Goal: Task Accomplishment & Management: Complete application form

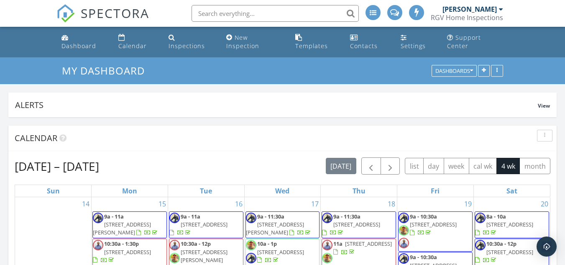
scroll to position [4, 4]
click at [251, 35] on div "New Inspection" at bounding box center [242, 41] width 33 height 16
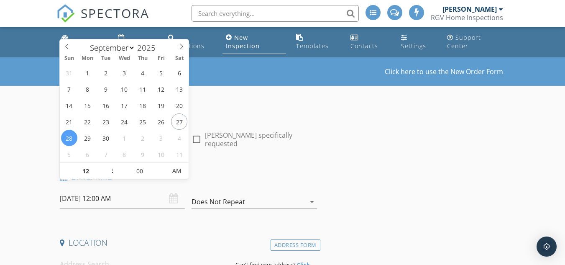
click at [132, 188] on input "09/28/2025 12:00 AM" at bounding box center [122, 198] width 125 height 20
click at [94, 172] on input "12" at bounding box center [85, 171] width 51 height 17
type input "11"
type input "09/28/2025 11:00 AM"
type input "30"
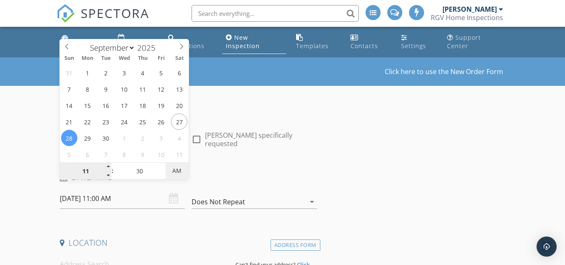
type input "09/28/2025 11:30 AM"
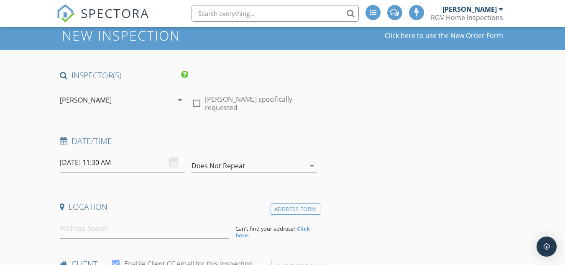
scroll to position [84, 0]
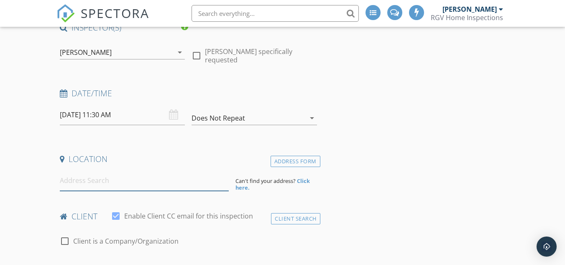
click at [136, 171] on input at bounding box center [144, 180] width 169 height 20
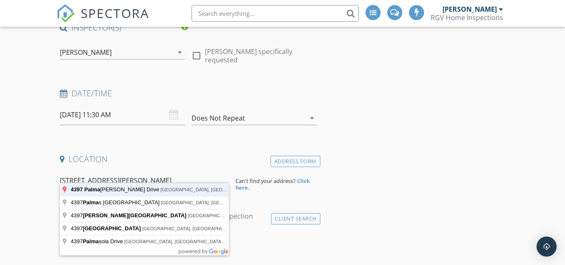
type input "4397 Palma Blanca Drive, Brownsville, TX, USA"
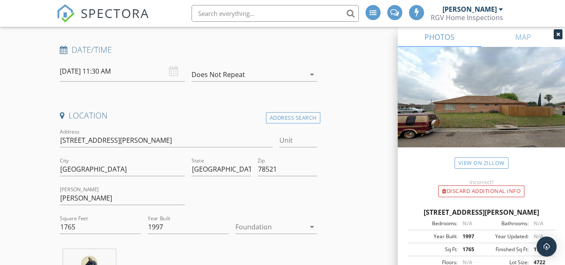
scroll to position [167, 0]
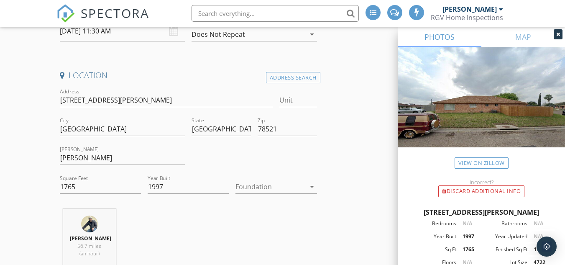
click at [273, 181] on div at bounding box center [269, 186] width 69 height 13
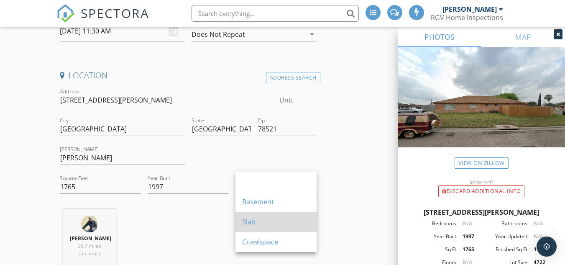
click at [267, 222] on div "Slab" at bounding box center [276, 222] width 68 height 10
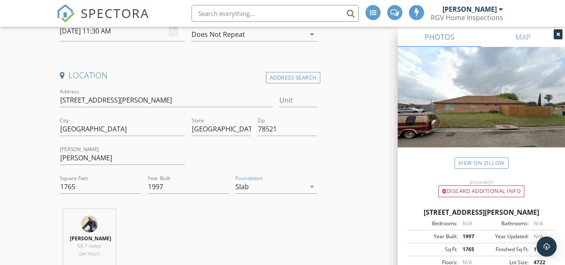
click at [192, 210] on div "Donnie Quintanilla 56.7 miles (an hour)" at bounding box center [187, 243] width 263 height 69
click at [281, 180] on div "Slab" at bounding box center [269, 186] width 69 height 13
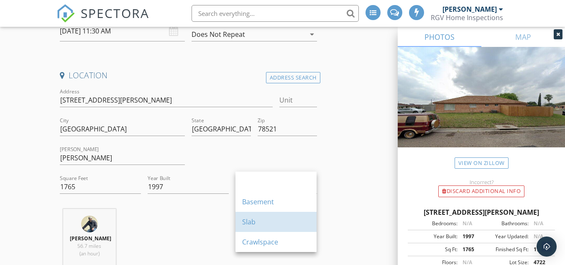
click at [257, 216] on div "Slab" at bounding box center [276, 222] width 68 height 20
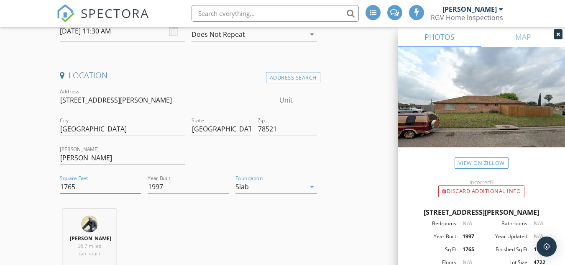
drag, startPoint x: 99, startPoint y: 183, endPoint x: 40, endPoint y: 179, distance: 59.5
type input "1496"
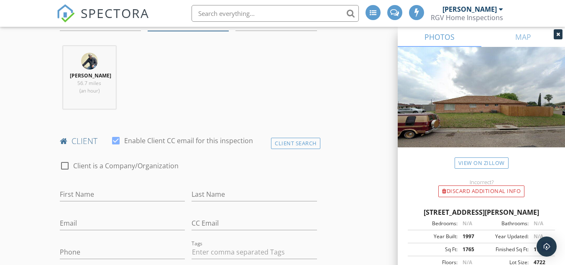
scroll to position [335, 0]
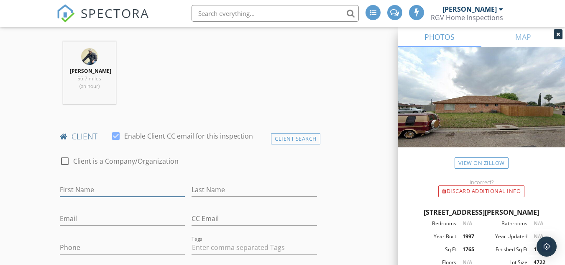
click at [105, 190] on input "First Name" at bounding box center [122, 190] width 125 height 14
type input "LeGrand"
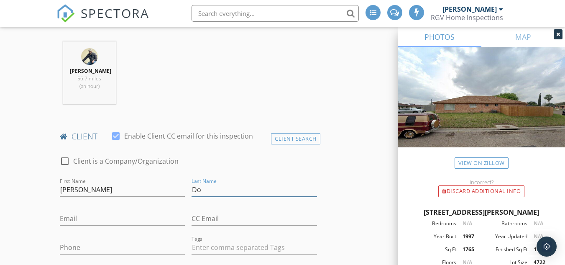
type input "D"
type input "Sommers"
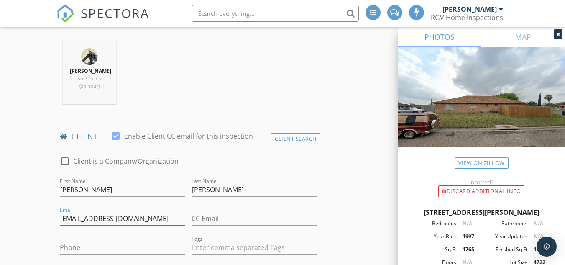
type input "legrandsommers@gmail.com"
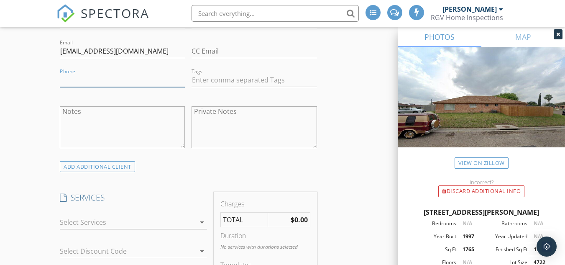
scroll to position [627, 0]
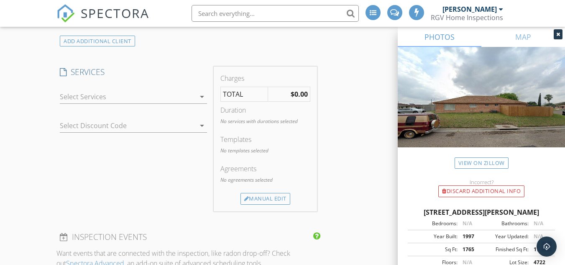
click at [103, 100] on div at bounding box center [128, 96] width 136 height 13
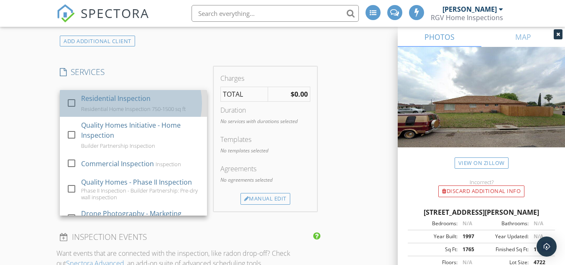
click at [103, 102] on div "Residential Inspection Residential Home Inspection 750-1500 sq ft" at bounding box center [140, 103] width 119 height 27
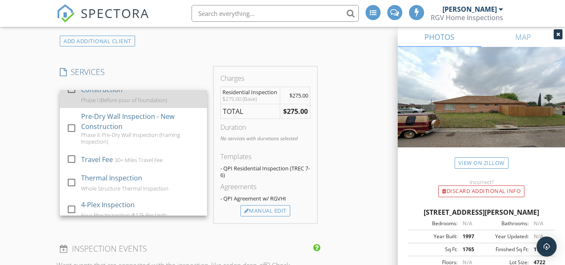
scroll to position [167, 0]
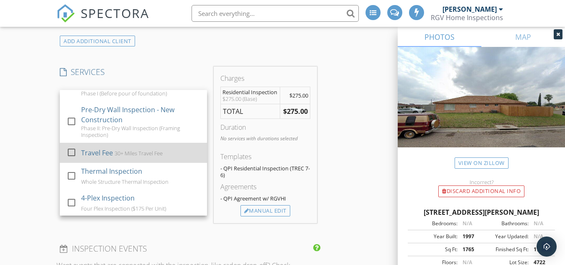
click at [115, 153] on div "30+ Miles Travel Fee" at bounding box center [139, 153] width 48 height 7
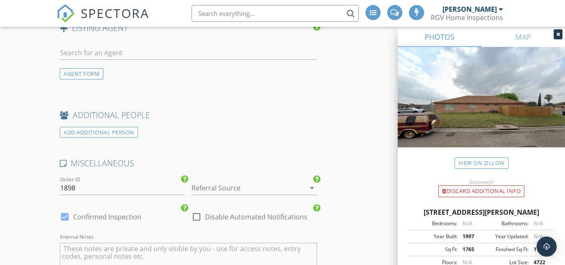
scroll to position [1213, 0]
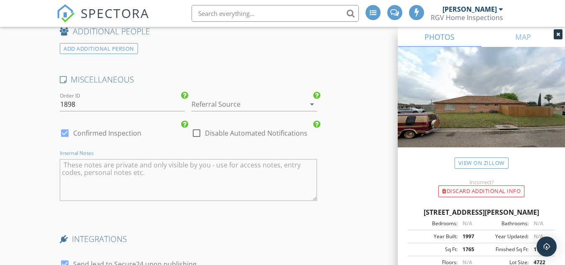
click at [138, 174] on textarea "Internal Notes" at bounding box center [188, 180] width 257 height 42
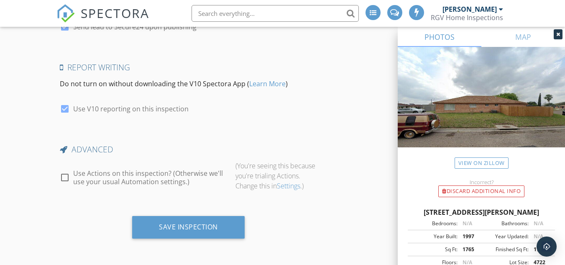
type textarea "Contact - Horacio - 9563386242"
click at [64, 176] on div at bounding box center [65, 177] width 14 height 14
checkbox input "true"
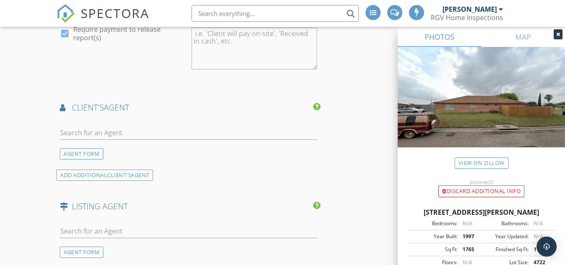
scroll to position [947, 0]
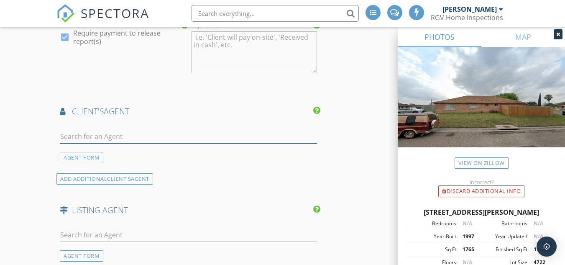
click at [124, 137] on input "text" at bounding box center [188, 137] width 257 height 14
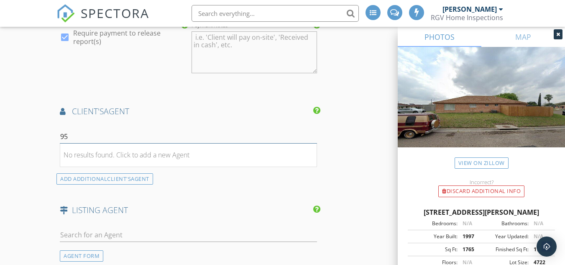
type input "9"
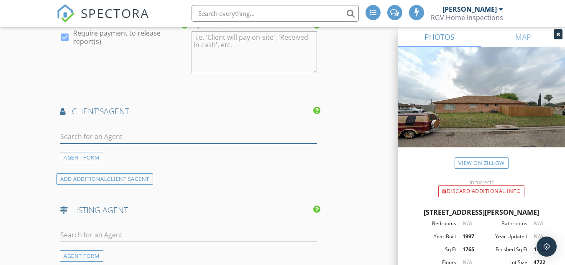
scroll to position [1031, 0]
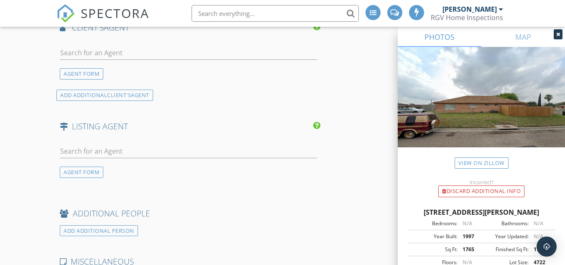
click at [554, 33] on div at bounding box center [558, 34] width 9 height 10
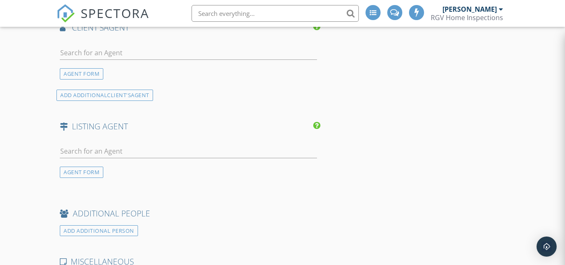
scroll to position [1240, 0]
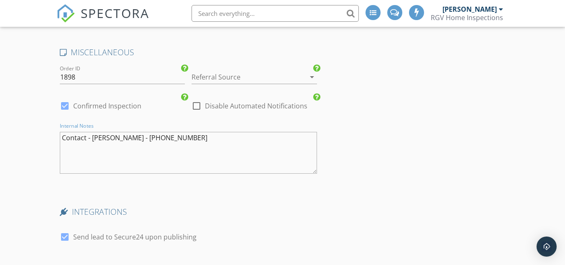
click at [88, 138] on textarea "Contact - Horacio - 9563386242" at bounding box center [188, 153] width 257 height 42
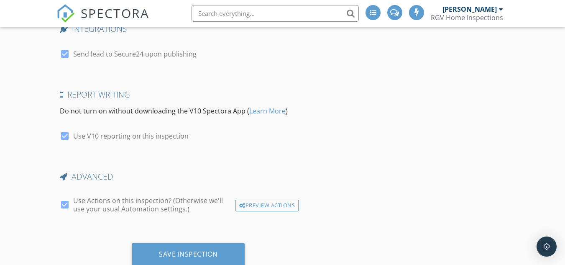
scroll to position [1449, 0]
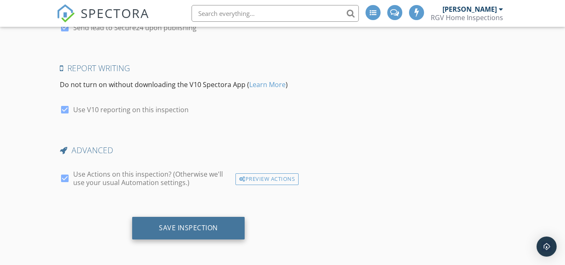
type textarea "Contact Realtor - Horacio - 9563386242"
click at [176, 223] on div "Save Inspection" at bounding box center [188, 227] width 59 height 8
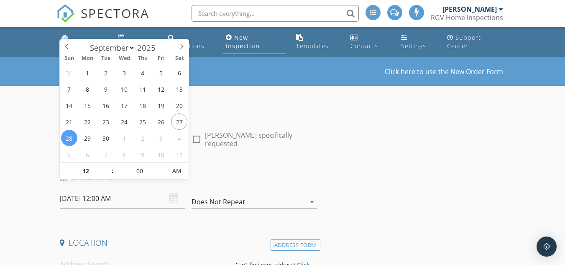
click at [125, 191] on input "09/28/2025 12:00 AM" at bounding box center [122, 198] width 125 height 20
type input "09/29/2025 12:00 AM"
click at [205, 42] on div "Inspections" at bounding box center [186, 46] width 36 height 8
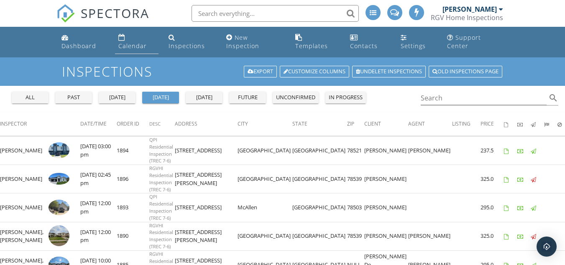
click at [135, 42] on link "Calendar" at bounding box center [136, 42] width 43 height 24
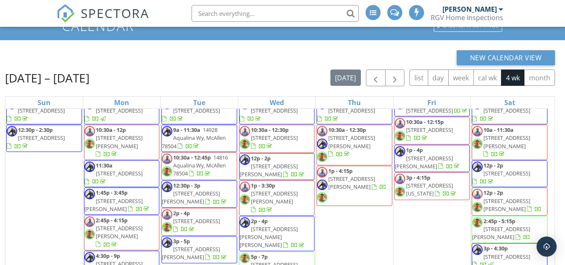
scroll to position [111, 0]
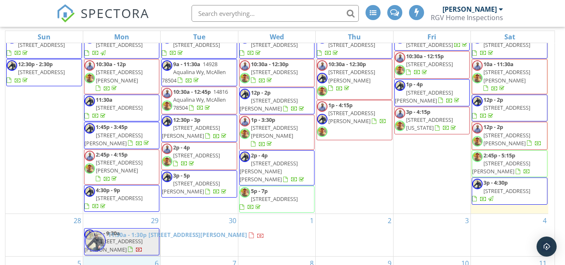
drag, startPoint x: 49, startPoint y: 216, endPoint x: 128, endPoint y: 241, distance: 82.3
click at [128, 241] on body "SPECTORA Donnie Quintanilla RGV Home Inspections Role: Inspector Dashboard New …" at bounding box center [282, 81] width 565 height 385
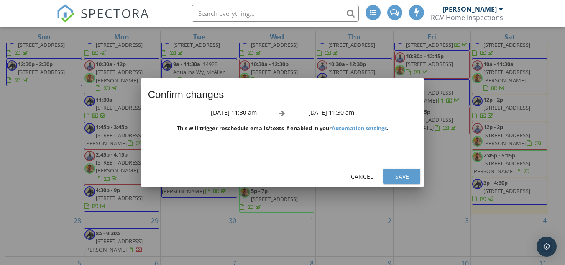
click at [402, 176] on div "Save" at bounding box center [401, 176] width 23 height 9
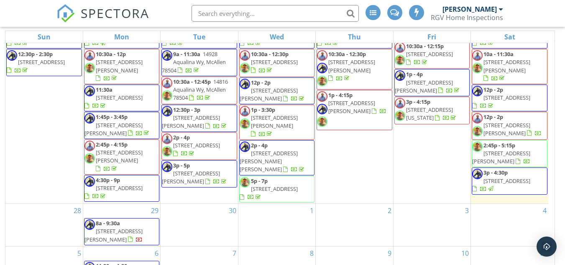
scroll to position [464, 0]
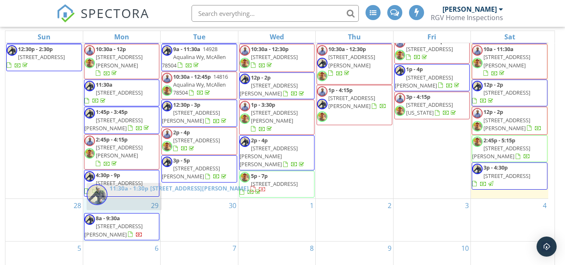
click at [124, 189] on body "SPECTORA Donnie Quintanilla RGV Home Inspections Role: Inspector Dashboard New …" at bounding box center [282, 81] width 565 height 385
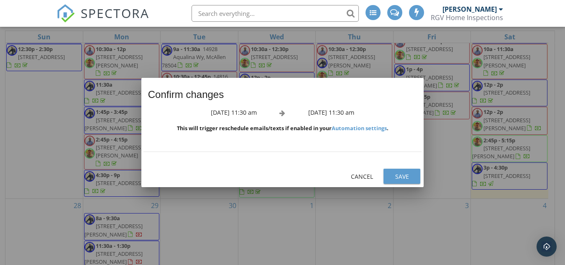
click at [408, 176] on div "Save" at bounding box center [401, 176] width 23 height 9
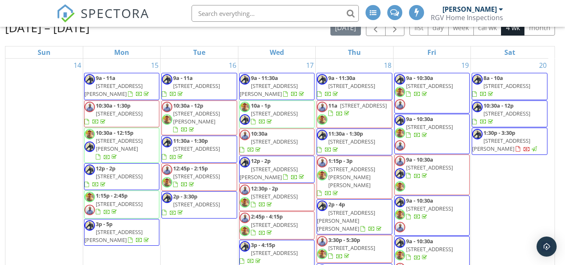
scroll to position [0, 0]
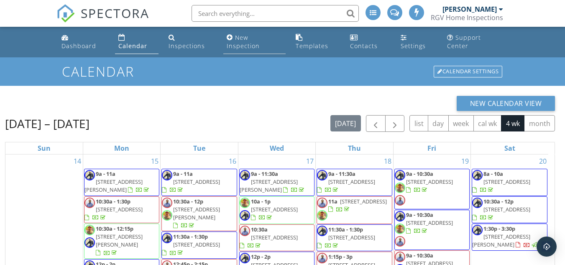
click at [246, 38] on div "New Inspection" at bounding box center [243, 41] width 33 height 16
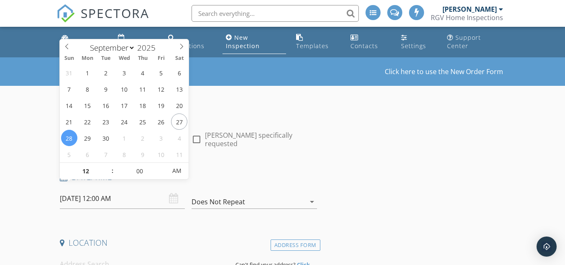
click at [141, 188] on input "[DATE] 12:00 AM" at bounding box center [122, 198] width 125 height 20
type input "[DATE] 12:00 AM"
type input "02"
type input "[DATE] 2:00 AM"
type input "30"
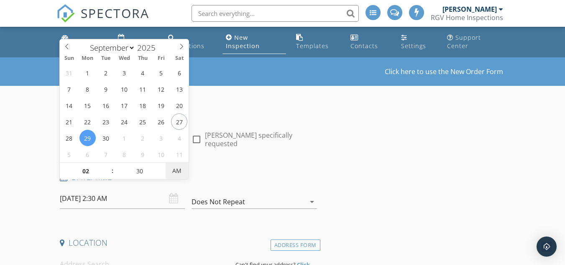
type input "[DATE] 2:30 PM"
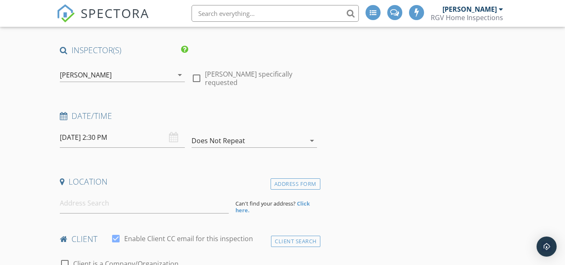
scroll to position [125, 0]
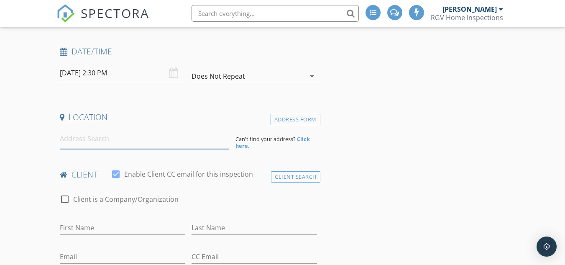
drag, startPoint x: 109, startPoint y: 139, endPoint x: 107, endPoint y: 135, distance: 4.7
click at [107, 136] on input at bounding box center [144, 138] width 169 height 20
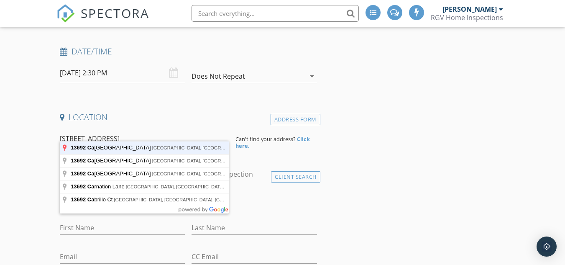
type input "[STREET_ADDRESS]"
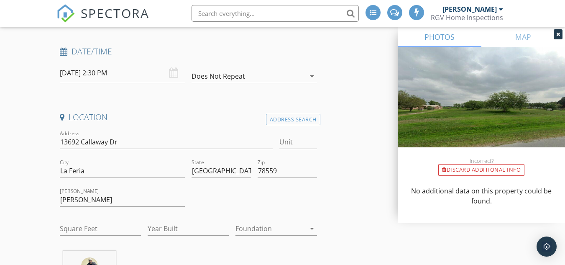
click at [560, 35] on div at bounding box center [558, 34] width 9 height 10
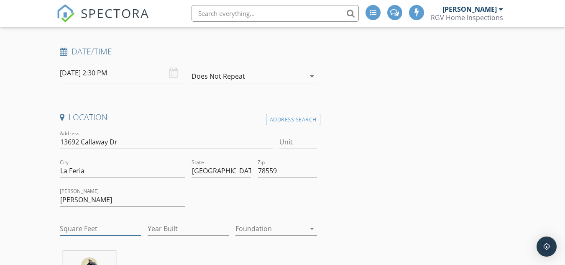
click at [98, 222] on input "Square Feet" at bounding box center [100, 229] width 81 height 14
type input "1200"
type input "2024"
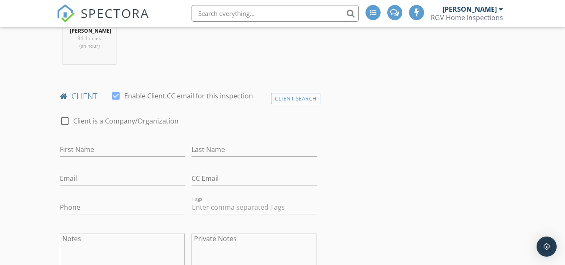
scroll to position [376, 0]
click at [126, 146] on input "First Name" at bounding box center [122, 148] width 125 height 14
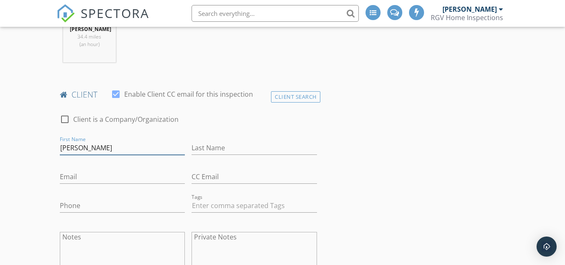
type input "[PERSON_NAME]"
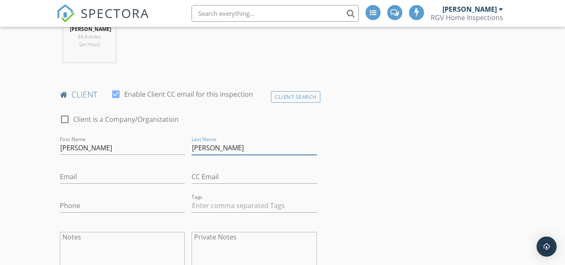
type input "[PERSON_NAME]"
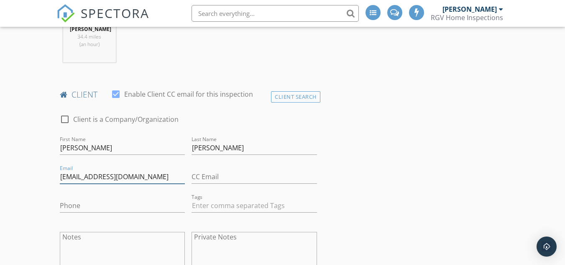
type input "[EMAIL_ADDRESS][DOMAIN_NAME]"
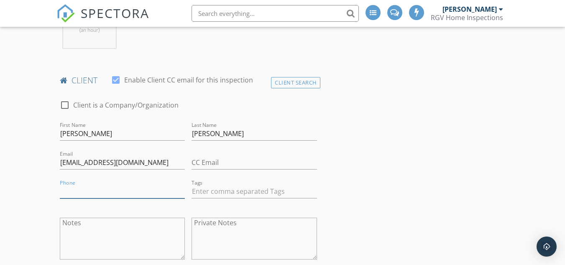
scroll to position [502, 0]
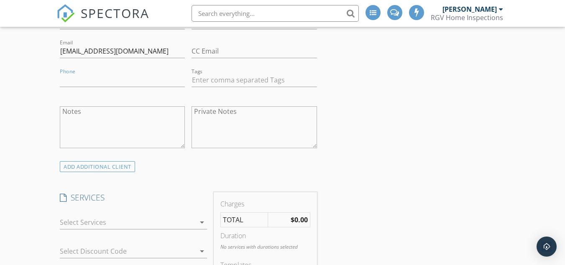
click at [118, 220] on div at bounding box center [128, 221] width 136 height 13
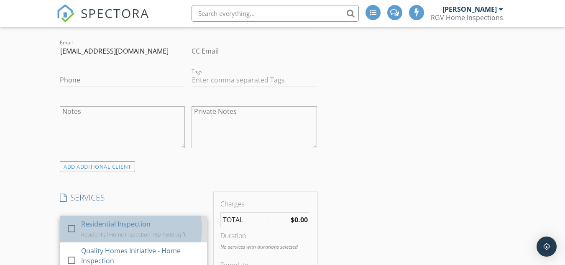
click at [118, 217] on div "Residential Inspection Residential Home Inspection 750-1500 sq ft" at bounding box center [140, 228] width 119 height 27
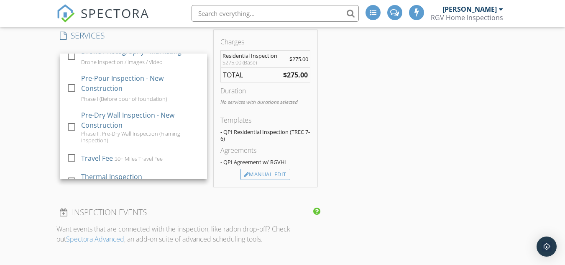
scroll to position [669, 0]
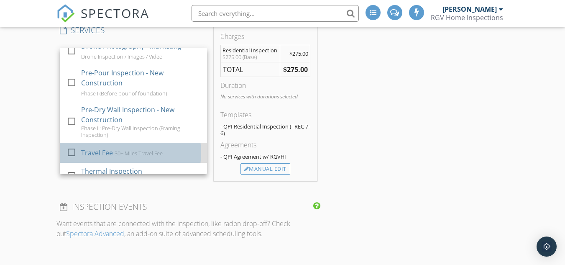
click at [124, 146] on div "Travel Fee 30+ Miles Travel Fee" at bounding box center [140, 152] width 119 height 17
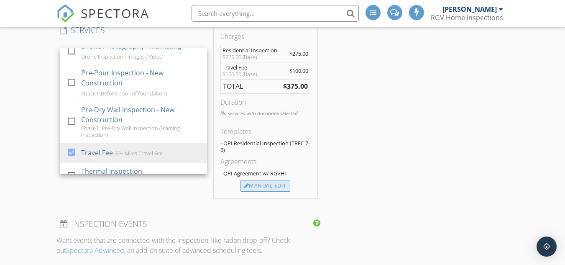
click at [269, 187] on div "Manual Edit" at bounding box center [265, 186] width 50 height 12
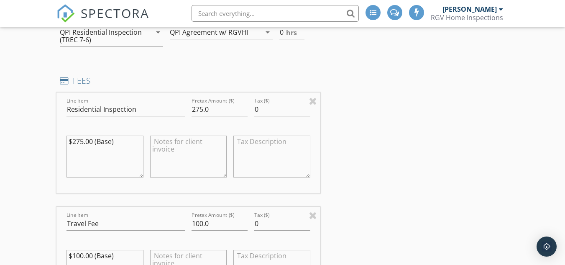
scroll to position [795, 0]
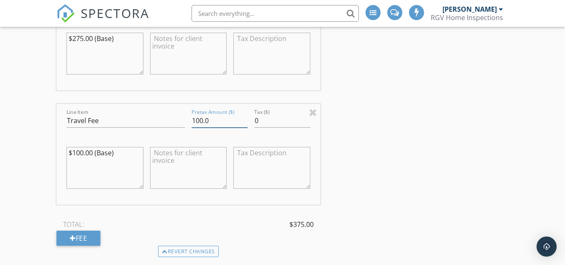
drag, startPoint x: 217, startPoint y: 125, endPoint x: 169, endPoint y: 129, distance: 48.3
click at [169, 129] on div "Line Item Travel Fee Pretax Amount ($) 100.0 Tax ($) 0 $100.00 (Base)" at bounding box center [187, 154] width 263 height 101
type input "75"
click at [383, 125] on div "INSPECTOR(S) check_box [PERSON_NAME] PRIMARY check_box_outline_blank [PERSON_NA…" at bounding box center [282, 197] width 452 height 1773
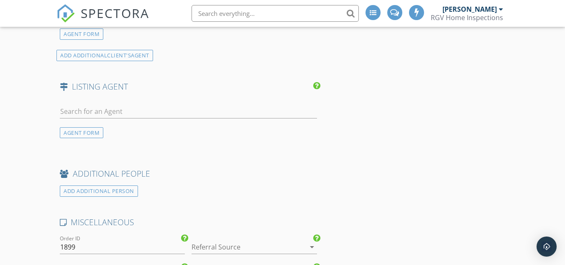
scroll to position [1213, 0]
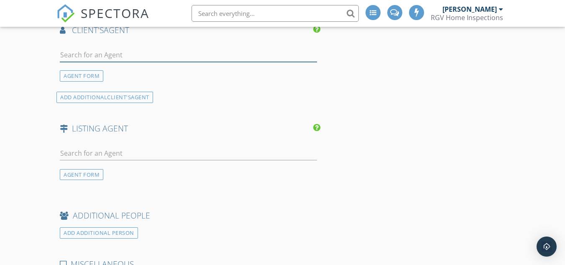
click at [127, 56] on input "text" at bounding box center [188, 55] width 257 height 14
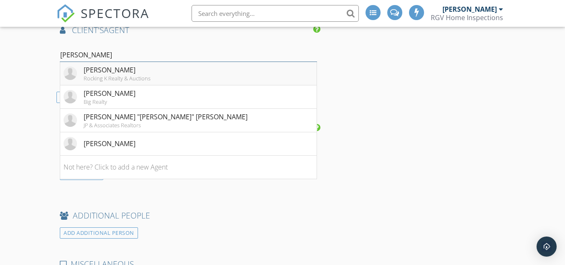
type input "[PERSON_NAME]"
click at [132, 72] on div "[PERSON_NAME]" at bounding box center [117, 70] width 67 height 10
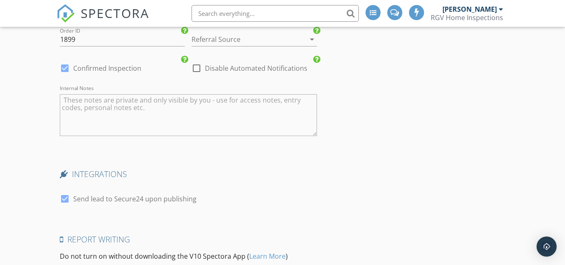
scroll to position [1798, 0]
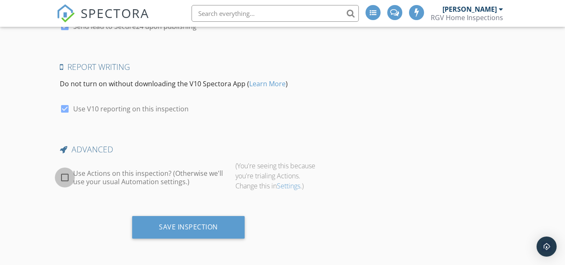
click at [66, 173] on div at bounding box center [65, 177] width 14 height 14
checkbox input "true"
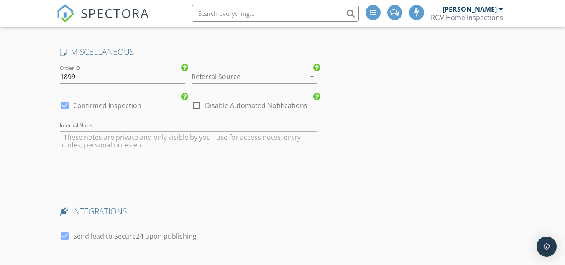
scroll to position [1583, 0]
click at [64, 234] on div at bounding box center [65, 236] width 14 height 14
checkbox input "false"
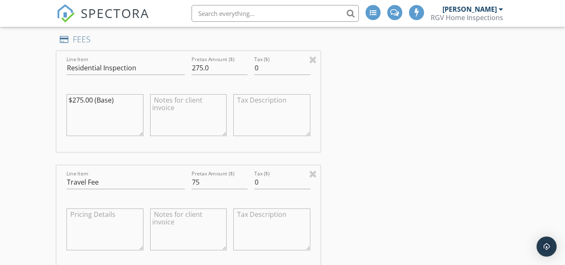
scroll to position [538, 0]
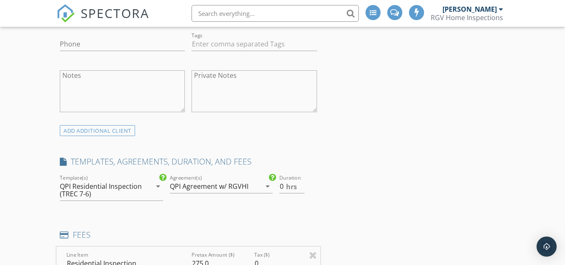
drag, startPoint x: 287, startPoint y: 188, endPoint x: 273, endPoint y: 185, distance: 14.0
click at [273, 185] on div "check_box QPI Residential Inspection (TREC 7-6) check_box_outline_blank Insulat…" at bounding box center [187, 191] width 263 height 36
click at [281, 184] on input "0" at bounding box center [291, 186] width 25 height 14
type input "2"
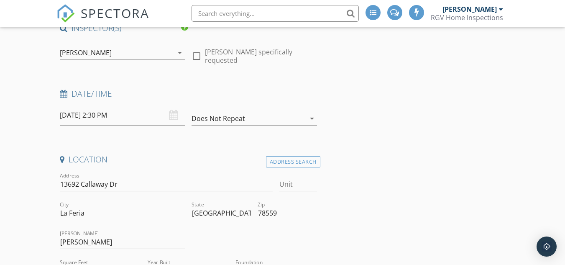
scroll to position [0, 0]
